Goal: Task Accomplishment & Management: Use online tool/utility

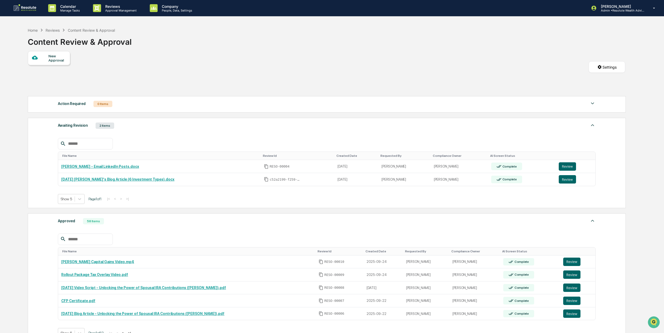
click at [399, 69] on div "New Approval Settings" at bounding box center [326, 72] width 597 height 42
click at [112, 277] on link "Rollout Package Tax Overlay Video.pdf" at bounding box center [94, 274] width 67 height 4
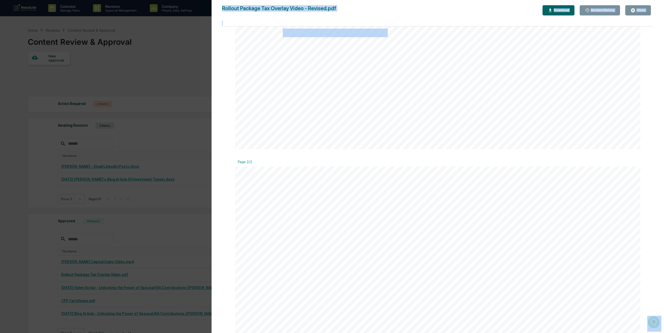
scroll to position [486, 0]
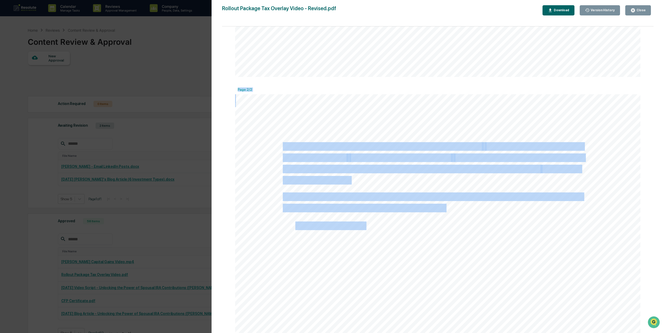
drag, startPoint x: 281, startPoint y: 111, endPoint x: 364, endPoint y: 228, distance: 143.2
click at [364, 228] on div "Page 1/2 Youtube Description – Tax Overlay Video When it comes to investment pe…" at bounding box center [437, 82] width 405 height 1083
drag, startPoint x: 364, startPoint y: 228, endPoint x: 361, endPoint y: 228, distance: 3.1
copy div "When it comes to investing, market performance isn’t the only factor. Taxes can…"
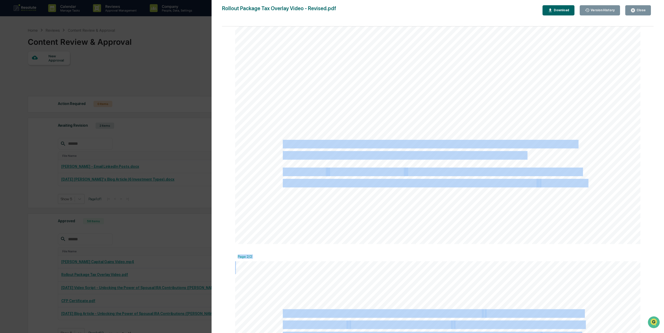
scroll to position [311, 0]
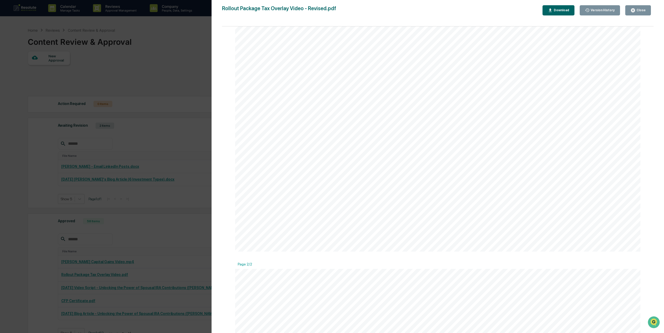
click at [466, 252] on div "Page 1/2 Youtube Description – Tax Overlay Video When it comes to investment pe…" at bounding box center [437, 256] width 405 height 1083
click at [167, 219] on div "Version History [DATE] 05:50 PM [PERSON_NAME] [DATE] 03:07 PM [PERSON_NAME] [DA…" at bounding box center [332, 166] width 664 height 333
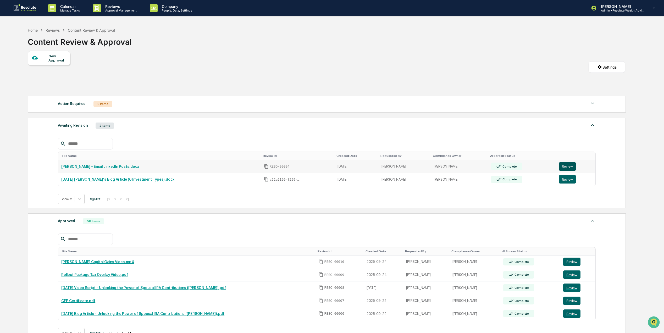
click at [572, 168] on button "Review" at bounding box center [566, 166] width 17 height 8
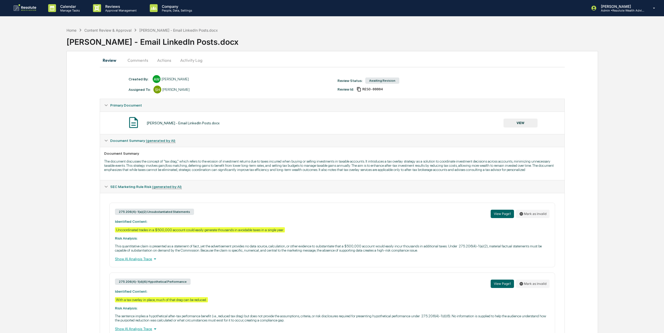
click at [191, 59] on button "Activity Log" at bounding box center [191, 60] width 31 height 13
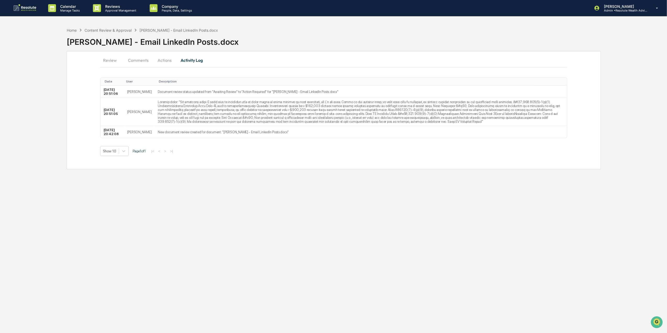
click at [166, 60] on button "Actions" at bounding box center [165, 60] width 24 height 13
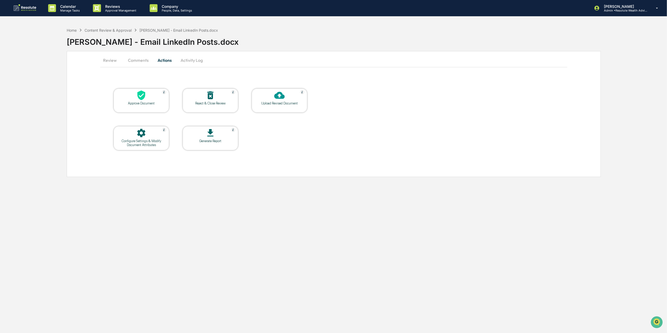
click at [219, 98] on div at bounding box center [210, 95] width 52 height 11
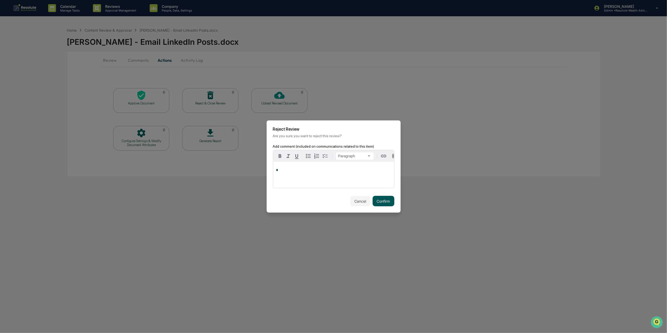
click at [378, 204] on button "Confirm" at bounding box center [384, 201] width 22 height 10
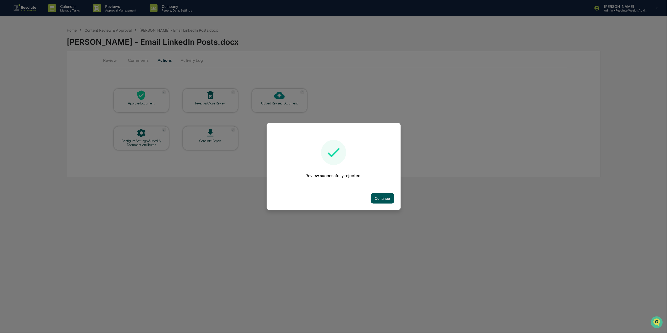
click at [379, 199] on button "Continue" at bounding box center [383, 198] width 24 height 10
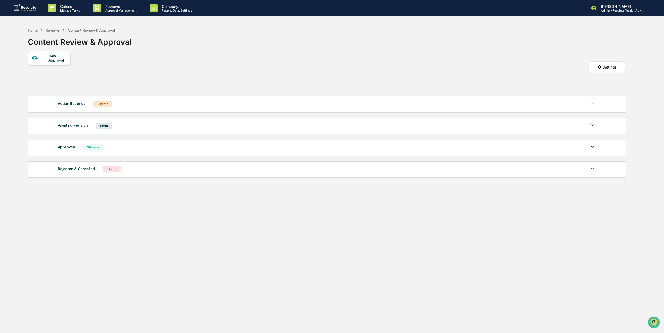
click at [73, 151] on div "Approved 58 Items" at bounding box center [326, 147] width 537 height 7
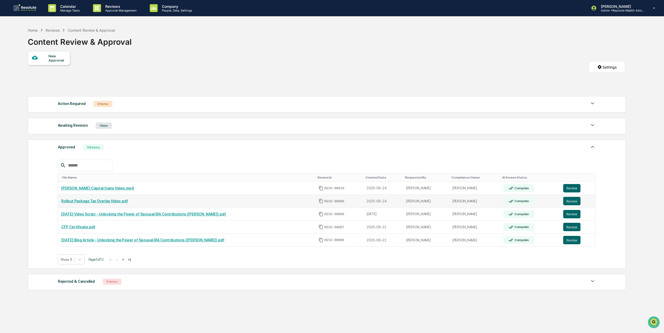
click at [94, 203] on link "Rollout Package Tax Overlay Video.pdf" at bounding box center [94, 201] width 67 height 4
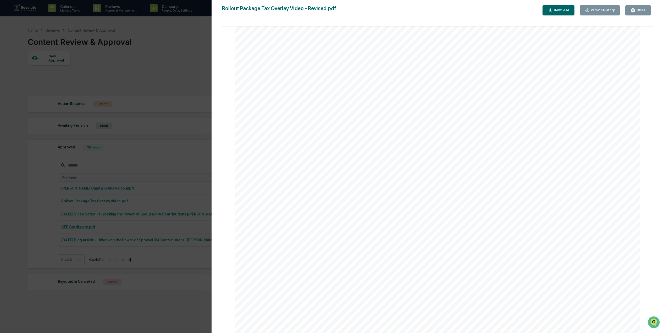
scroll to position [597, 0]
click at [633, 8] on icon "button" at bounding box center [632, 10] width 5 height 5
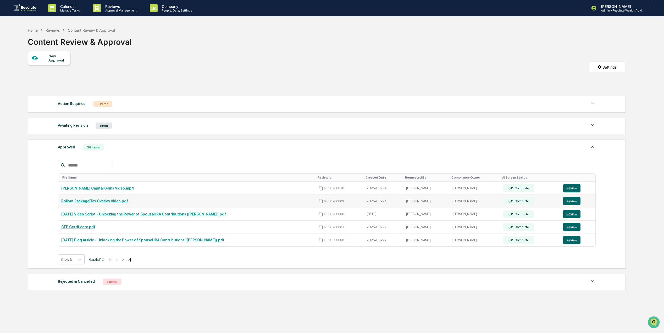
click at [88, 202] on link "Rollout Package Tax Overlay Video.pdf" at bounding box center [94, 201] width 67 height 4
